Goal: Information Seeking & Learning: Check status

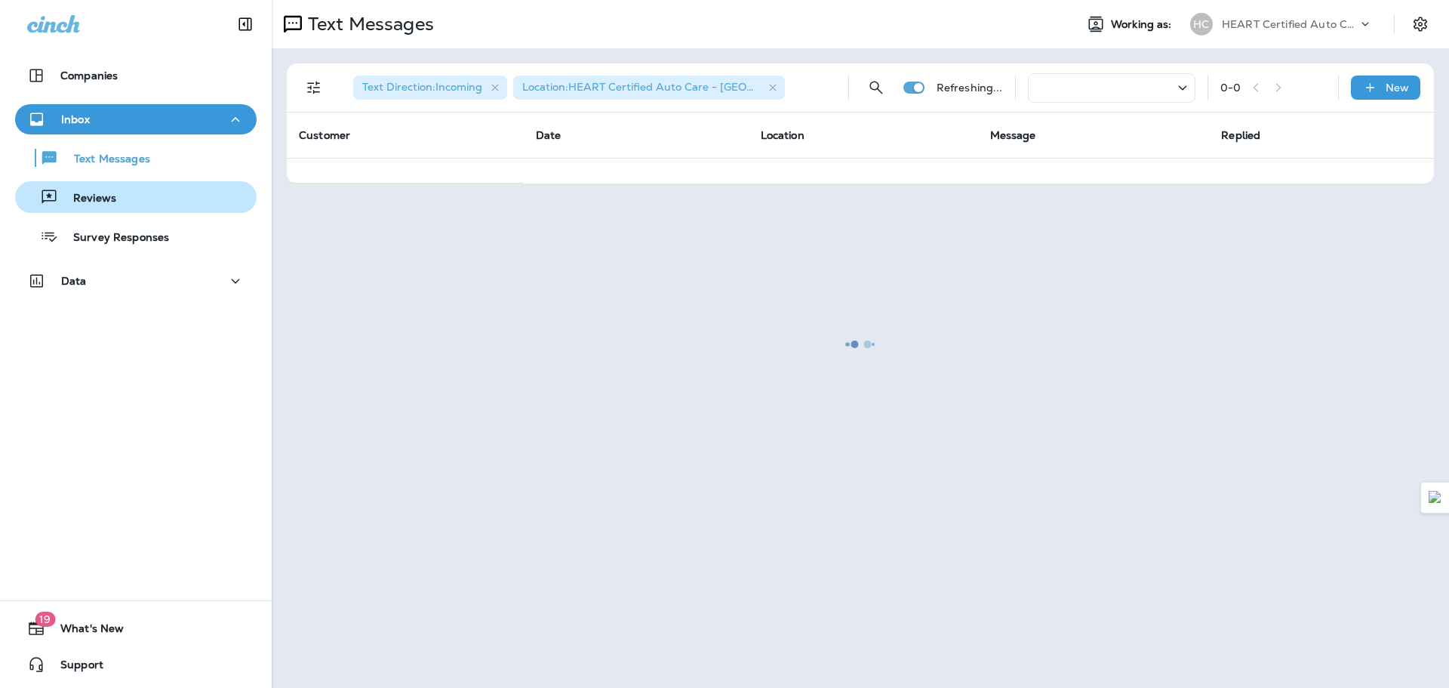
click at [104, 199] on p "Reviews" at bounding box center [87, 199] width 58 height 14
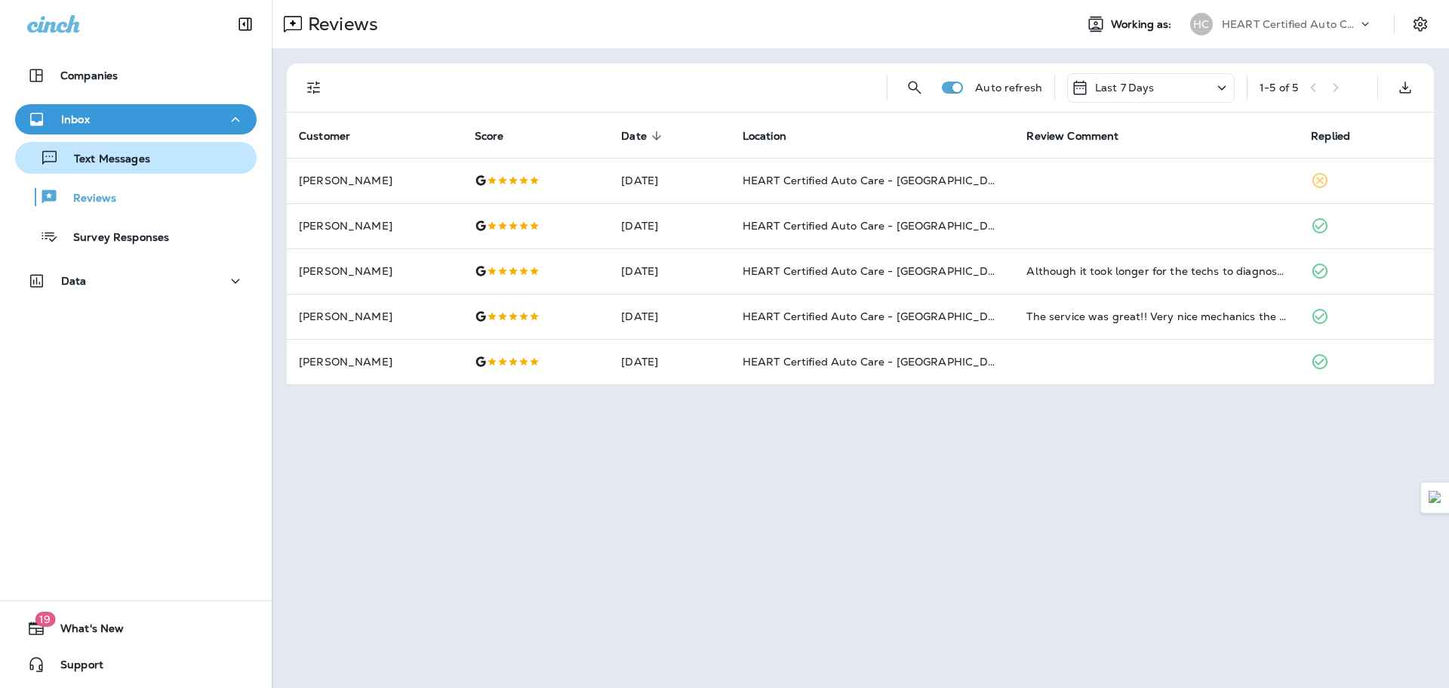
click at [125, 156] on p "Text Messages" at bounding box center [104, 159] width 91 height 14
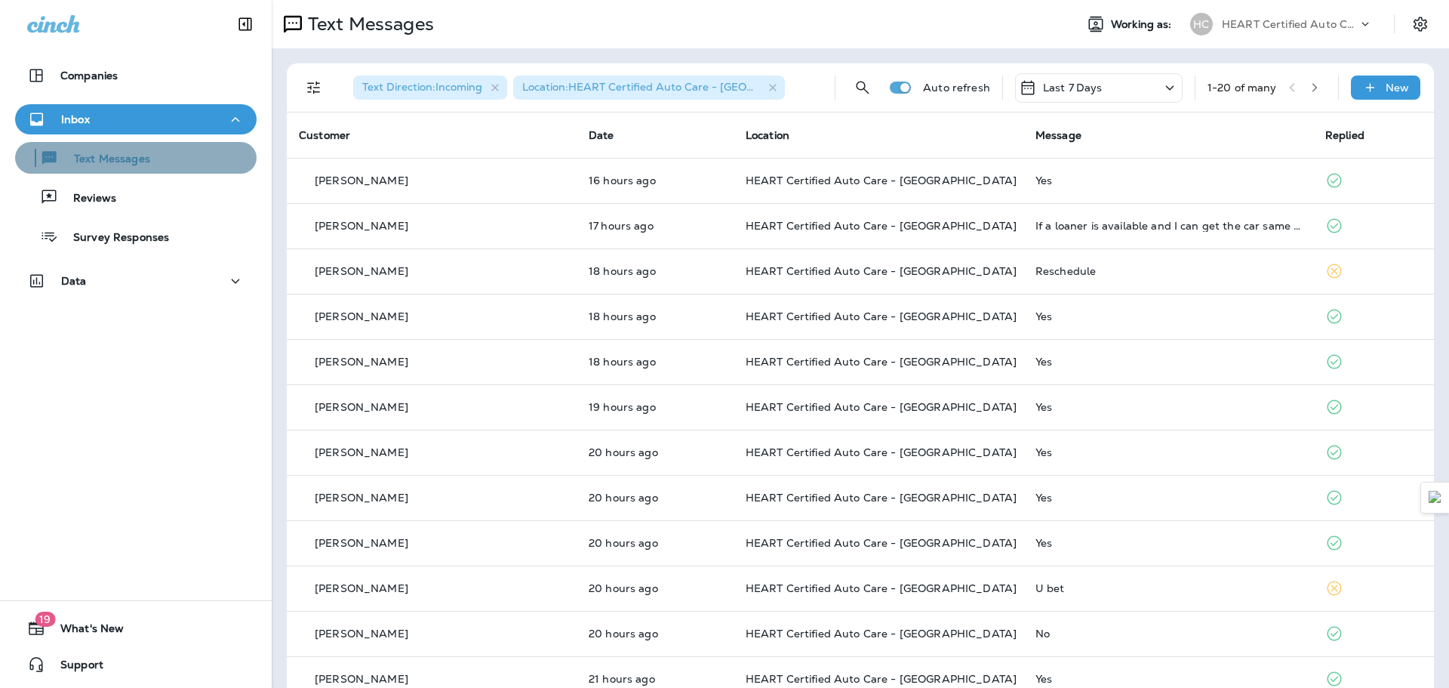
click at [171, 170] on button "Text Messages" at bounding box center [135, 158] width 241 height 32
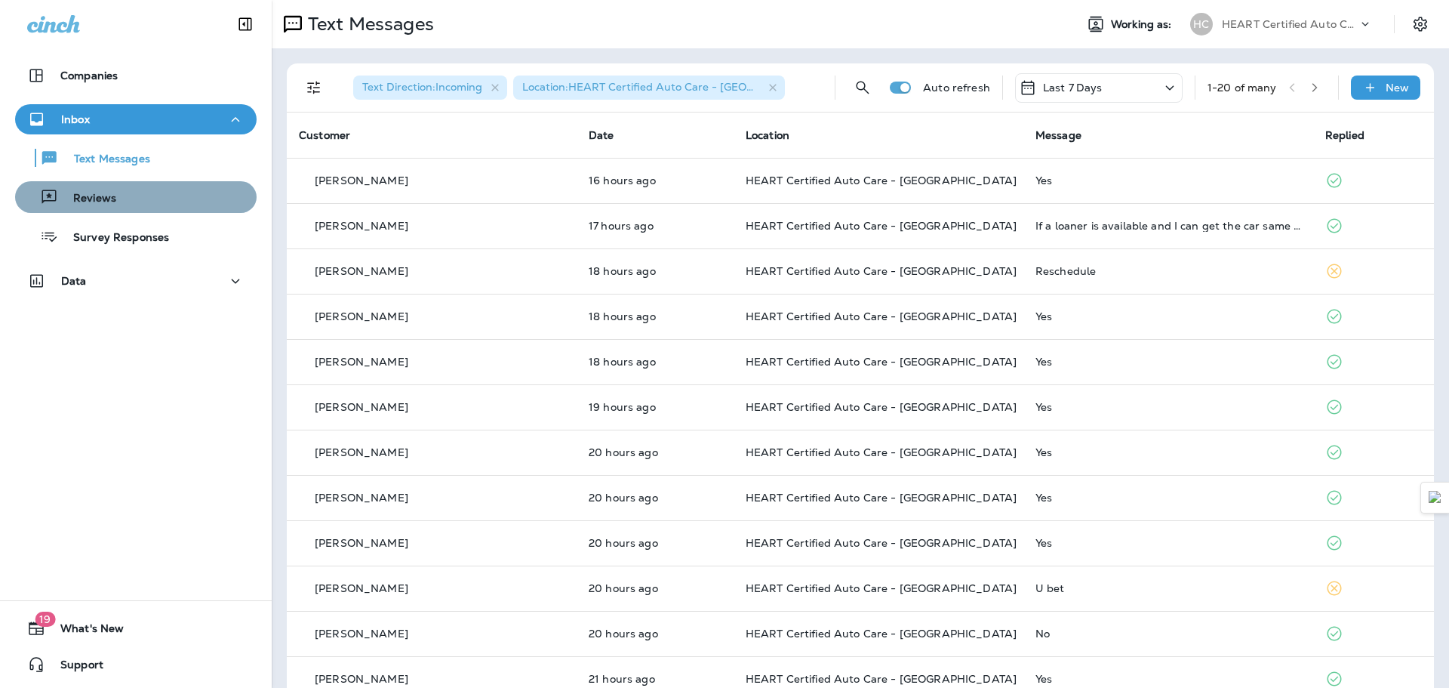
click at [158, 192] on div "Reviews" at bounding box center [135, 197] width 229 height 23
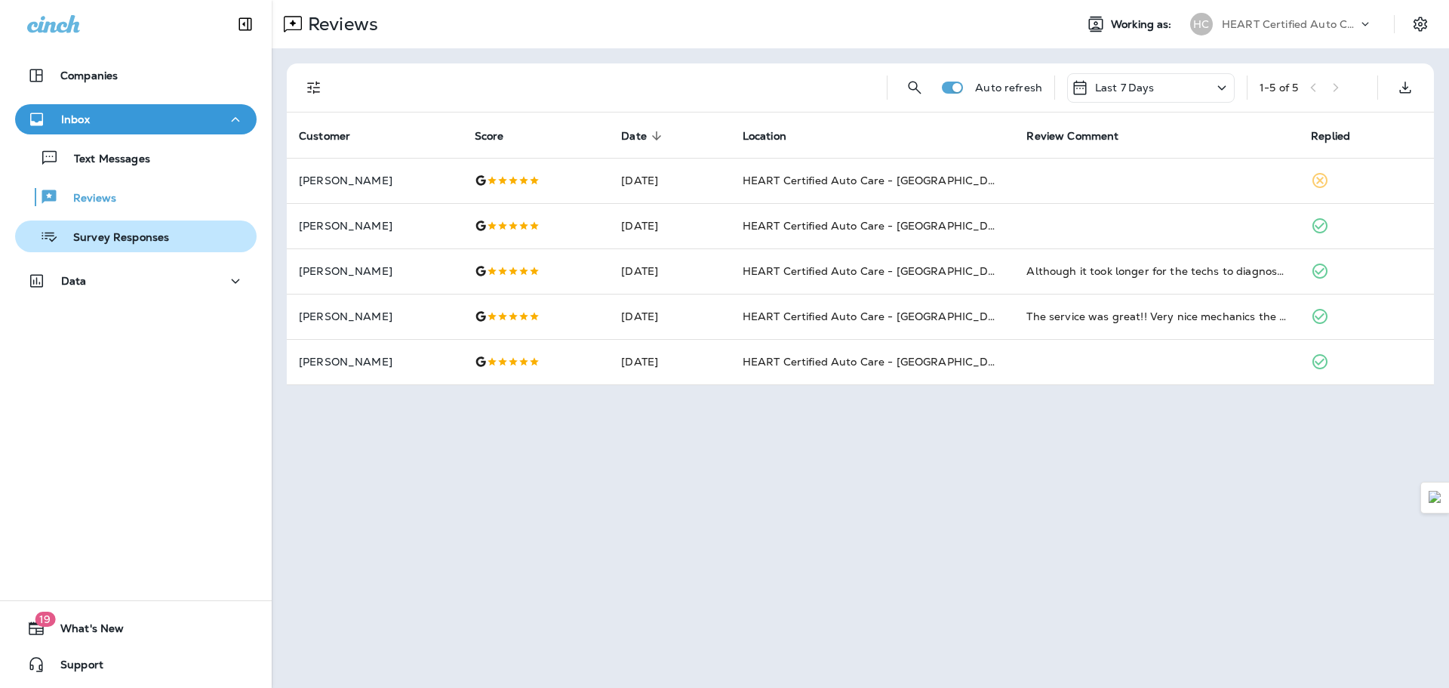
click at [157, 225] on div "Survey Responses" at bounding box center [95, 236] width 148 height 23
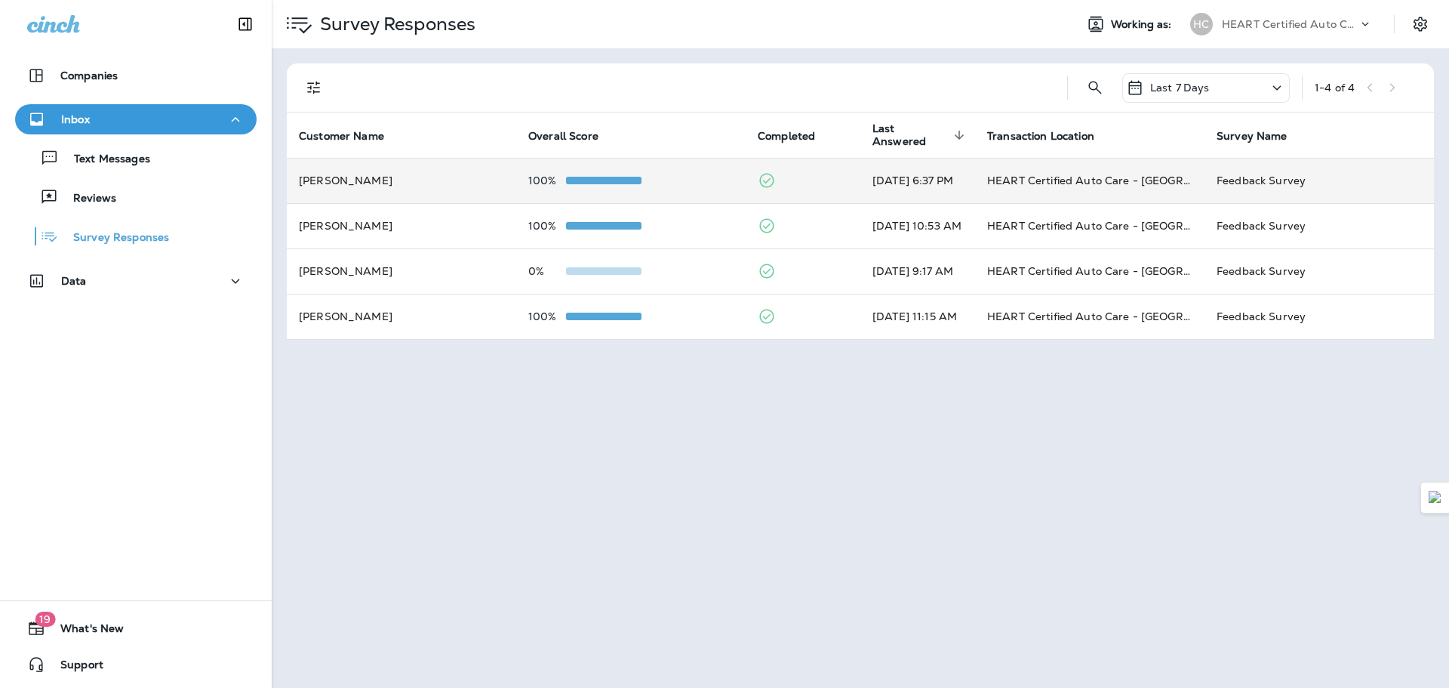
click at [324, 186] on td "[PERSON_NAME]" at bounding box center [401, 180] width 229 height 45
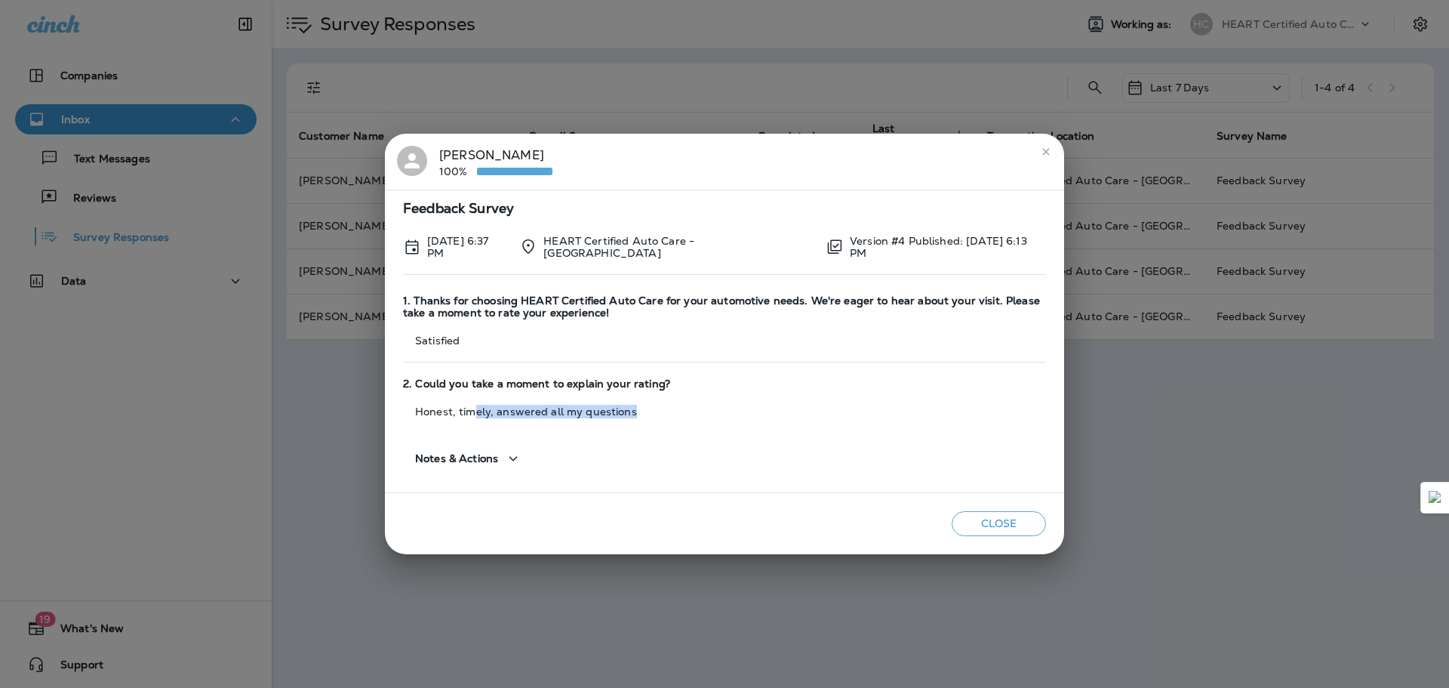
drag, startPoint x: 478, startPoint y: 412, endPoint x: 663, endPoint y: 415, distance: 185.7
click at [663, 415] on div "2. Could you take a moment to explain your rating? Honest, timely, answered all…" at bounding box center [724, 397] width 643 height 55
click at [1048, 153] on icon "close" at bounding box center [1046, 152] width 12 height 12
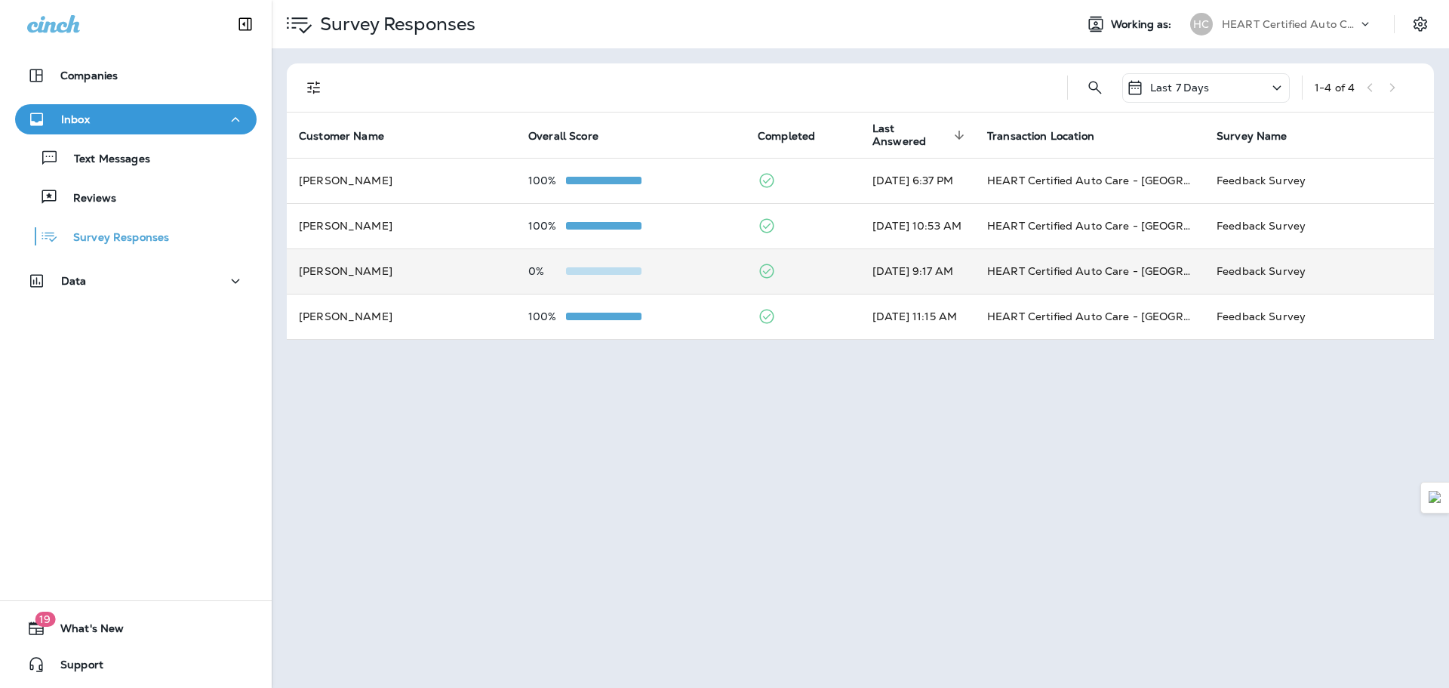
click at [417, 278] on td "[PERSON_NAME]" at bounding box center [401, 270] width 229 height 45
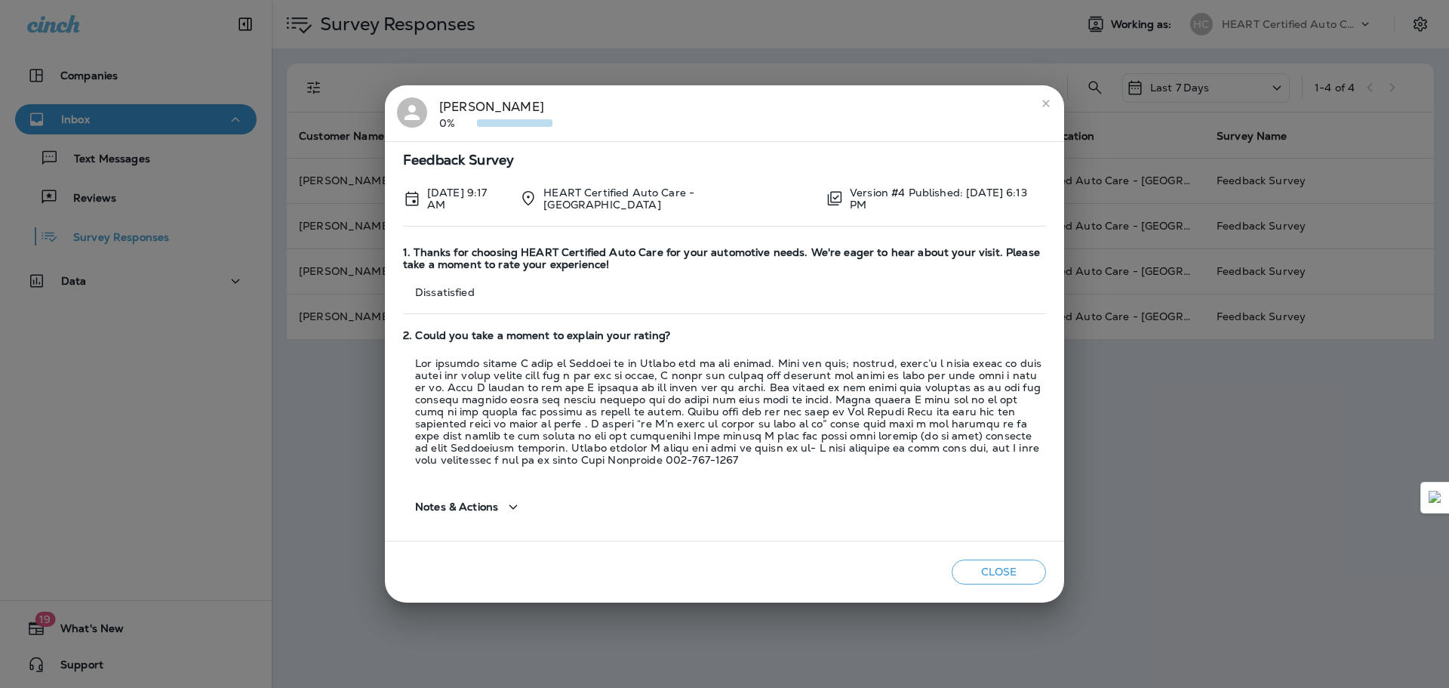
click at [1051, 103] on icon "close" at bounding box center [1046, 103] width 12 height 12
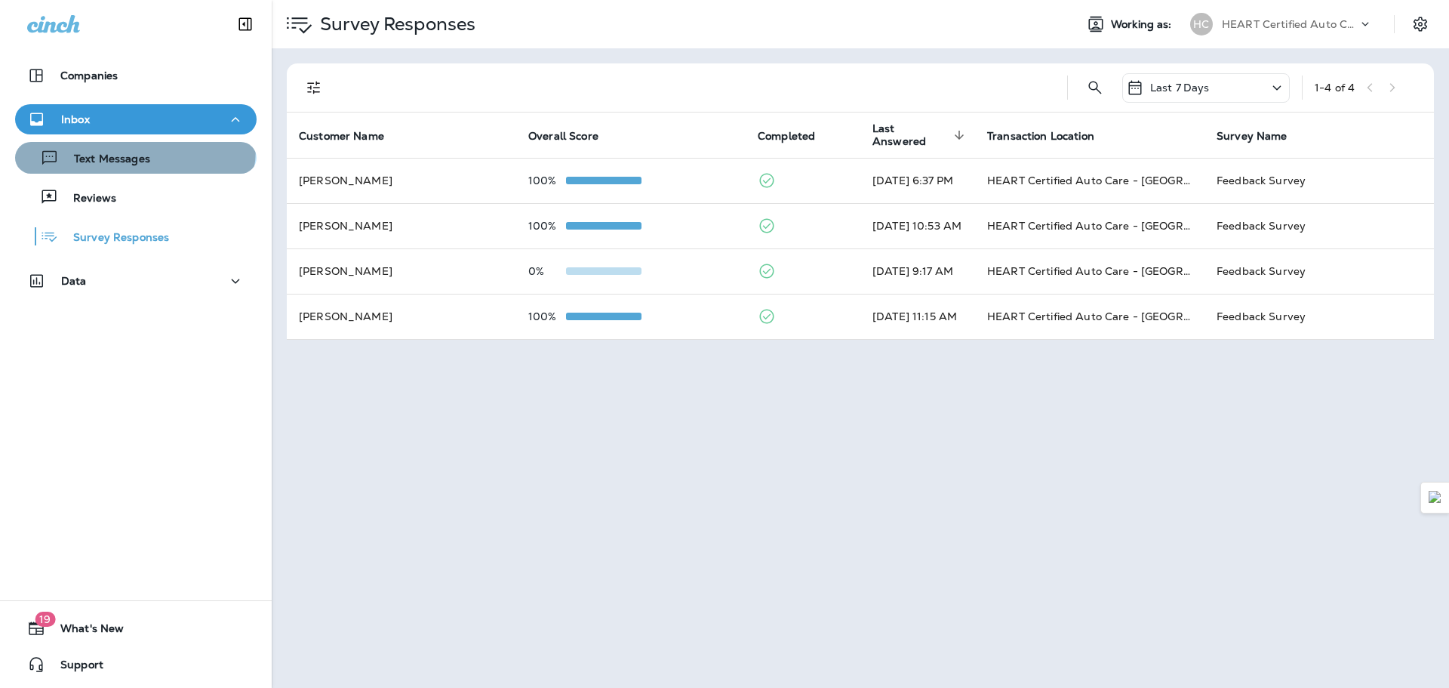
click at [134, 148] on div "Text Messages" at bounding box center [85, 157] width 129 height 23
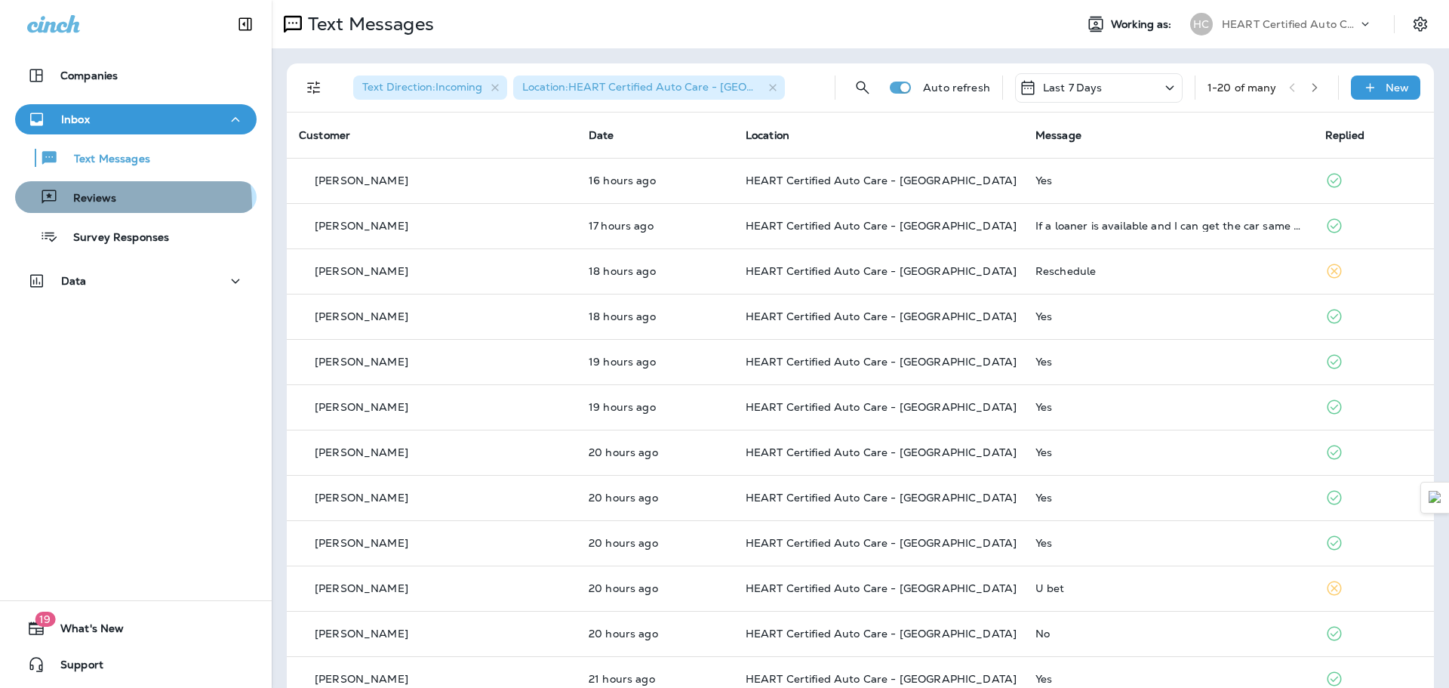
click at [111, 205] on p "Reviews" at bounding box center [87, 199] width 58 height 14
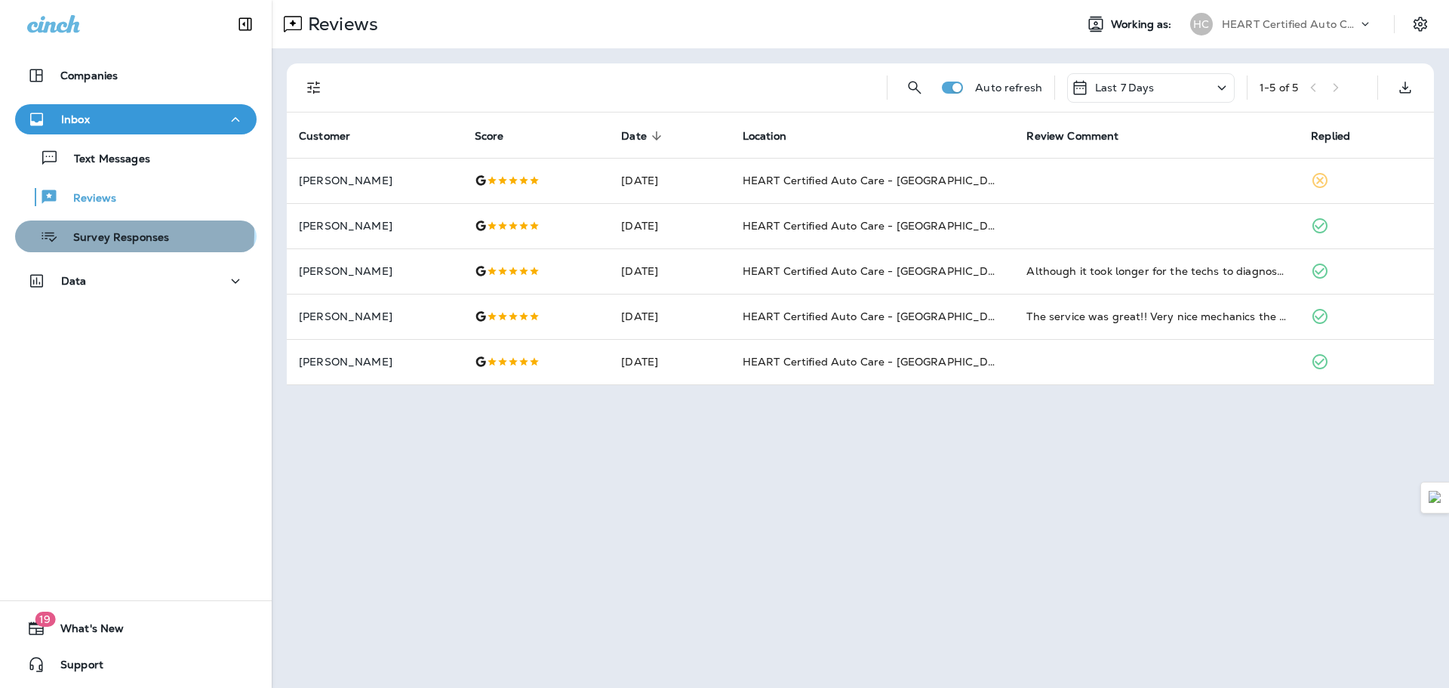
click at [134, 234] on p "Survey Responses" at bounding box center [113, 238] width 111 height 14
